Goal: Task Accomplishment & Management: Use online tool/utility

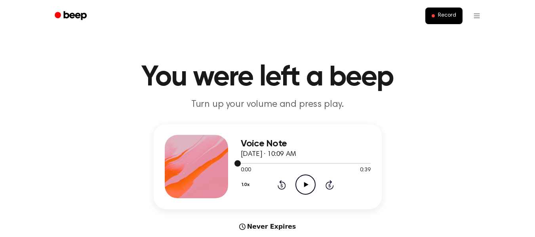
drag, startPoint x: 338, startPoint y: 162, endPoint x: 370, endPoint y: 161, distance: 32.9
click at [370, 161] on div at bounding box center [306, 163] width 130 height 6
drag, startPoint x: 361, startPoint y: 162, endPoint x: 206, endPoint y: 169, distance: 154.3
drag, startPoint x: 206, startPoint y: 169, endPoint x: 214, endPoint y: 201, distance: 32.9
click at [214, 201] on div "Voice Note [DATE] · 10:09 AM 0:38 0:39 Your browser does not support the [objec…" at bounding box center [268, 167] width 228 height 86
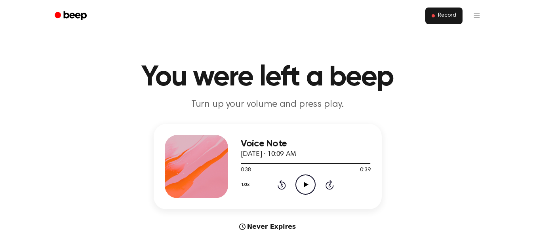
click at [450, 18] on span "Record" at bounding box center [447, 15] width 18 height 7
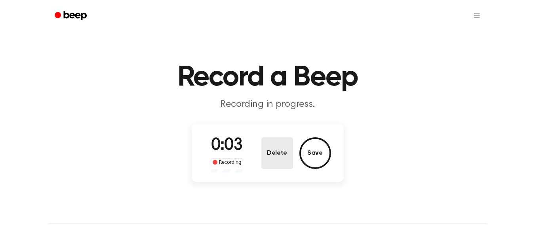
click at [274, 163] on button "Delete" at bounding box center [278, 153] width 32 height 32
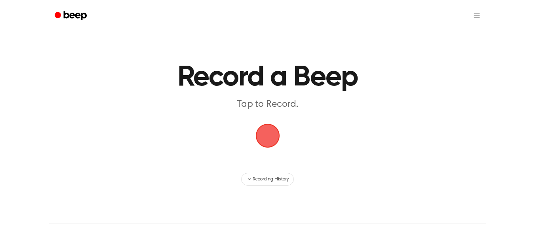
click at [266, 138] on span "button" at bounding box center [268, 136] width 22 height 22
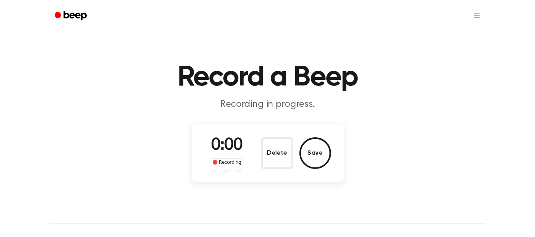
click at [268, 136] on div "0:00 Recording Delete Save" at bounding box center [267, 153] width 127 height 39
click at [283, 157] on button "Delete" at bounding box center [278, 153] width 32 height 32
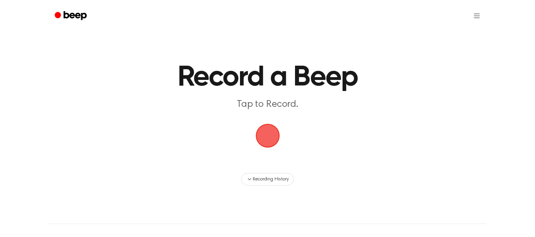
click at [269, 143] on span "button" at bounding box center [268, 136] width 22 height 22
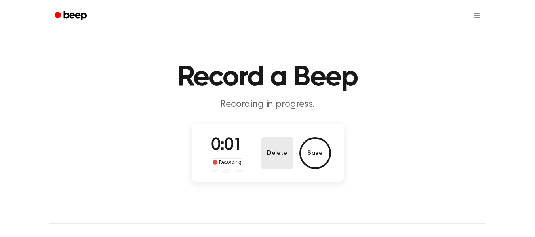
drag, startPoint x: 269, startPoint y: 143, endPoint x: 269, endPoint y: 138, distance: 5.2
click at [269, 138] on button "Delete" at bounding box center [278, 153] width 32 height 32
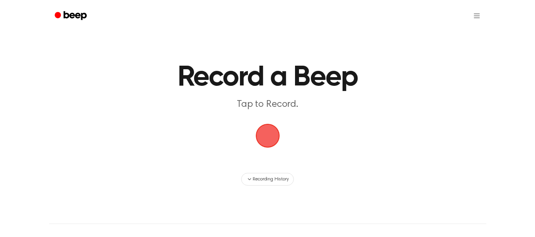
click at [269, 138] on span "button" at bounding box center [268, 136] width 22 height 22
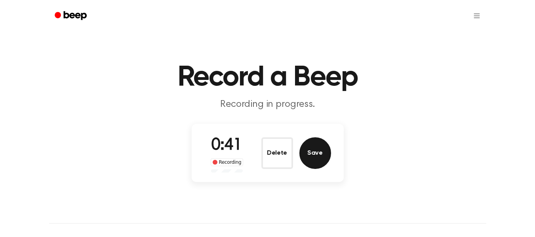
click at [311, 163] on button "Save" at bounding box center [316, 153] width 32 height 32
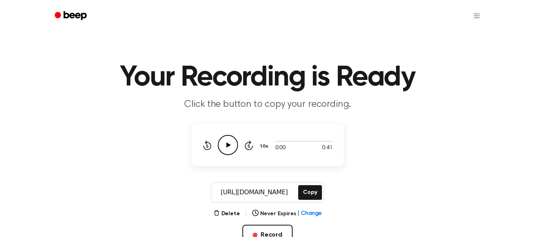
click at [221, 147] on icon "Play Audio" at bounding box center [228, 145] width 20 height 20
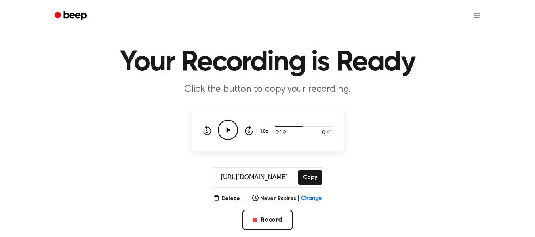
scroll to position [17, 0]
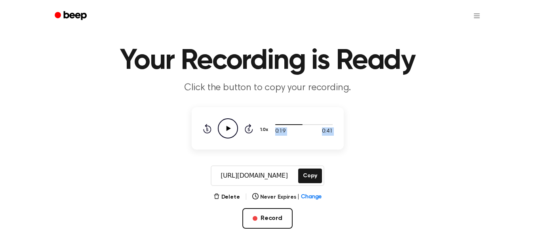
drag, startPoint x: 302, startPoint y: 126, endPoint x: 233, endPoint y: 134, distance: 69.8
click at [233, 134] on div "0:19 0:41 1.0x Rewind 5 seconds Play Audio Skip 5 seconds" at bounding box center [268, 128] width 130 height 20
click at [298, 124] on span at bounding box center [299, 125] width 6 height 6
drag, startPoint x: 297, startPoint y: 125, endPoint x: 271, endPoint y: 126, distance: 25.4
click at [271, 126] on div "0:16 0:41 1.0x Rewind 5 seconds Play Audio Skip 5 seconds" at bounding box center [268, 128] width 130 height 20
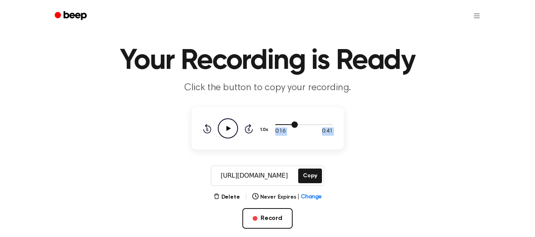
click at [282, 125] on div at bounding box center [286, 124] width 23 height 1
click at [308, 172] on button "Copy" at bounding box center [309, 176] width 23 height 15
click at [309, 181] on button "Copy" at bounding box center [309, 176] width 23 height 15
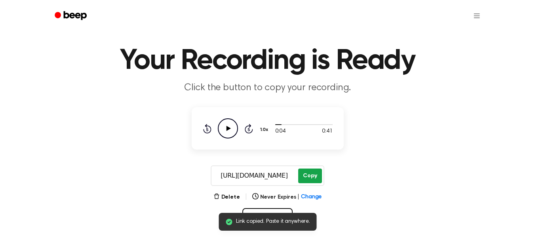
click at [310, 181] on button "Copy" at bounding box center [309, 176] width 23 height 15
